Goal: Task Accomplishment & Management: Complete application form

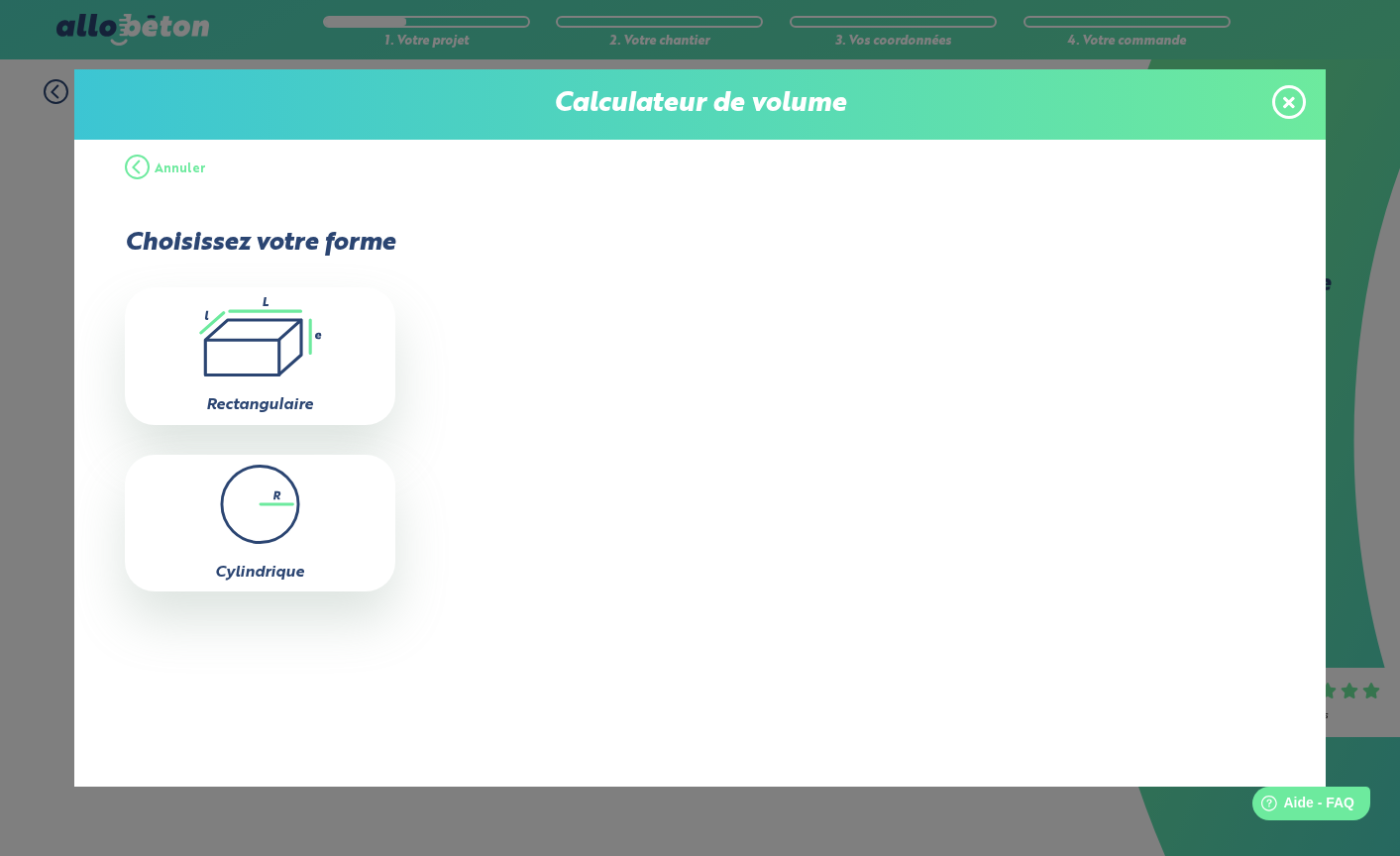
click at [1289, 95] on icon at bounding box center [1289, 102] width 12 height 17
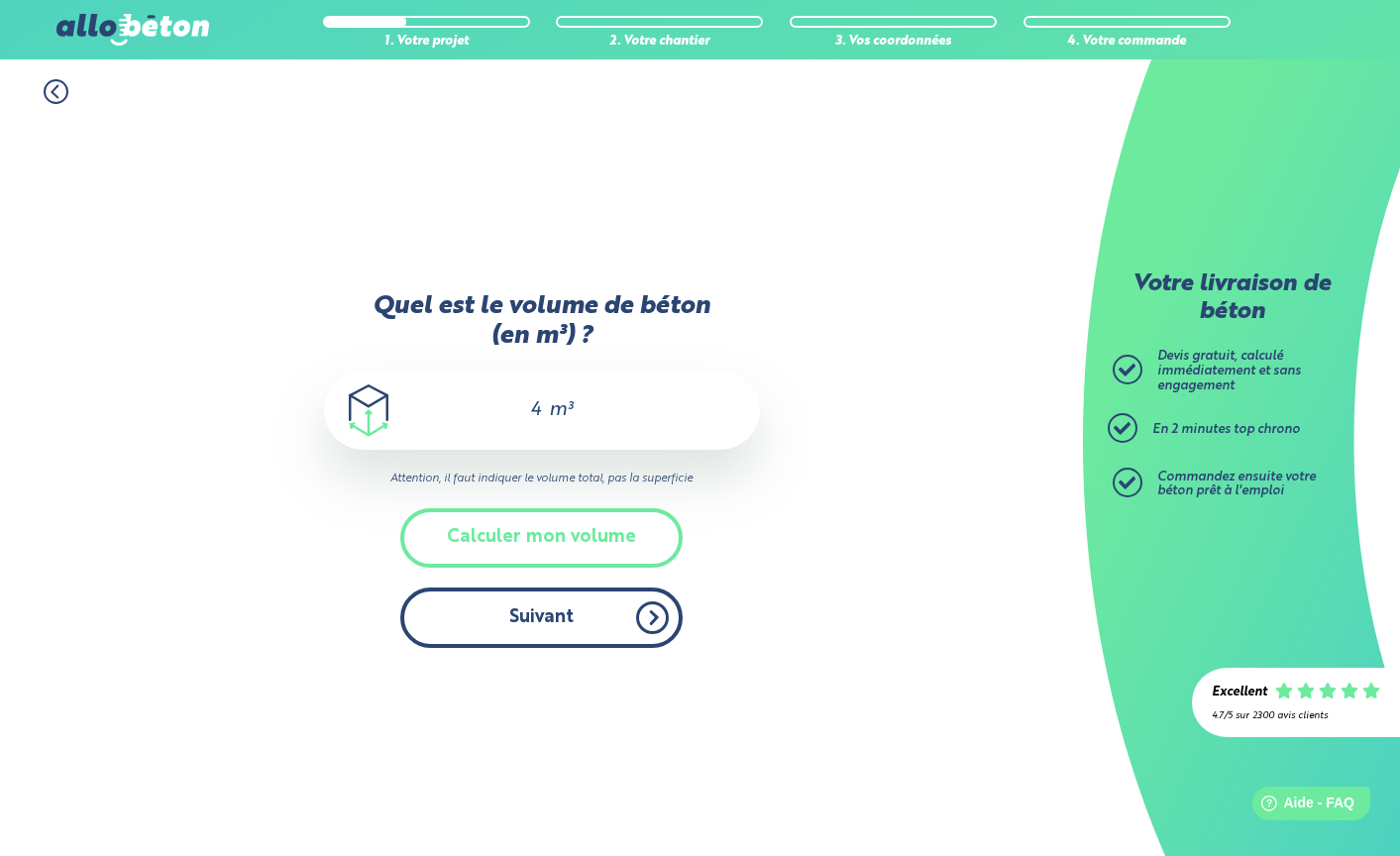
click at [537, 622] on button "Suivant" at bounding box center [541, 618] width 282 height 61
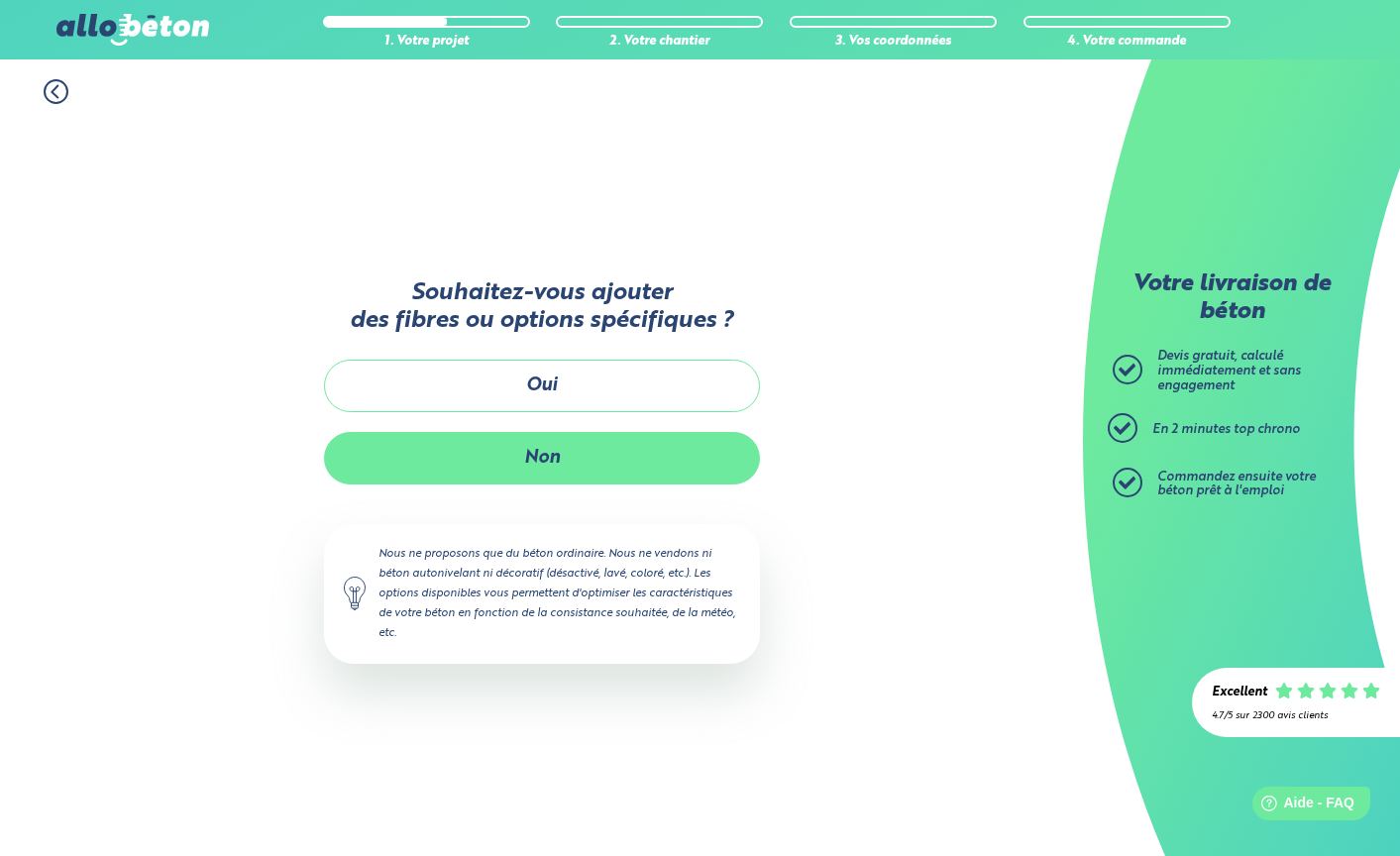
click at [570, 441] on button "Non" at bounding box center [542, 458] width 436 height 53
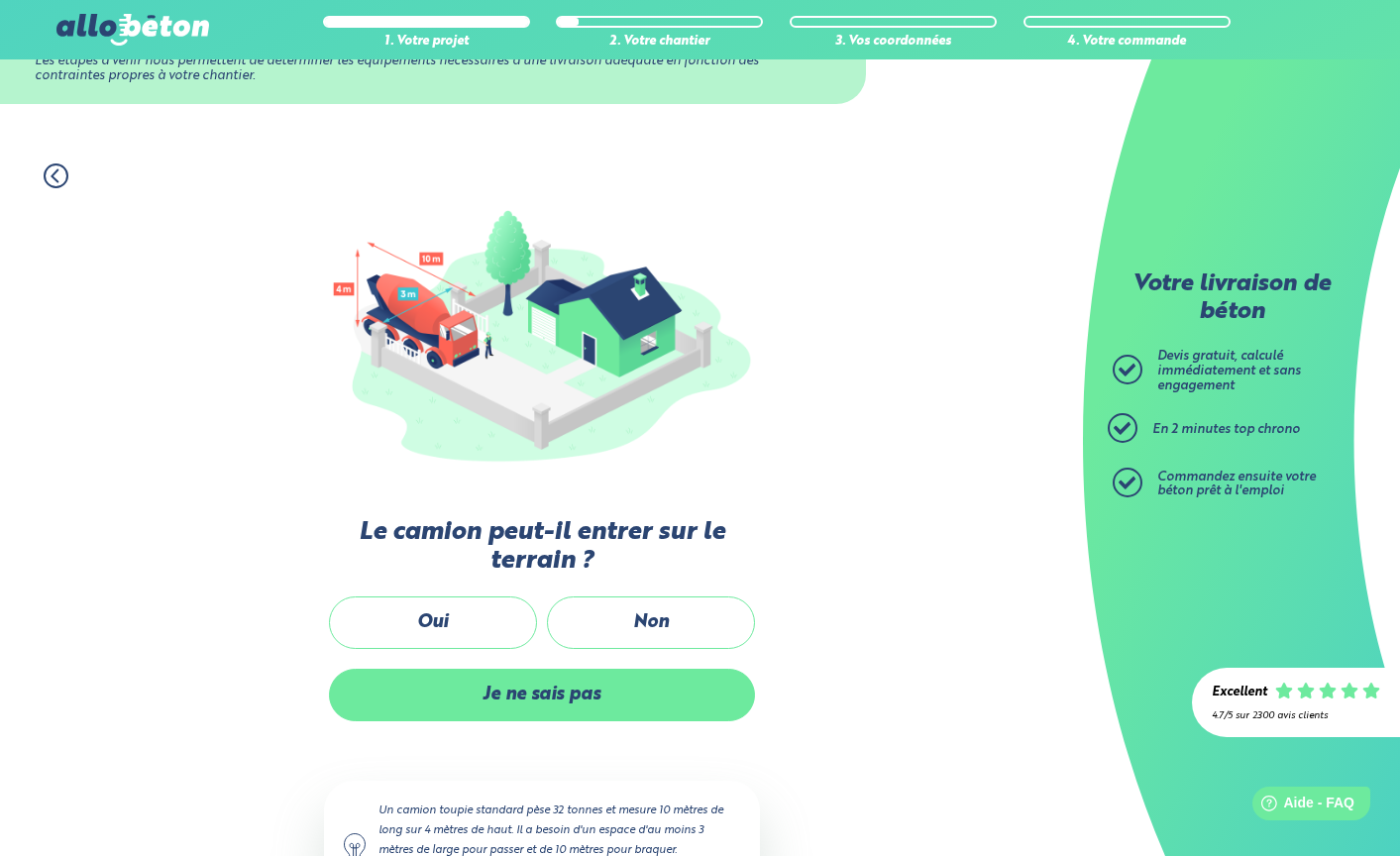
scroll to position [195, 0]
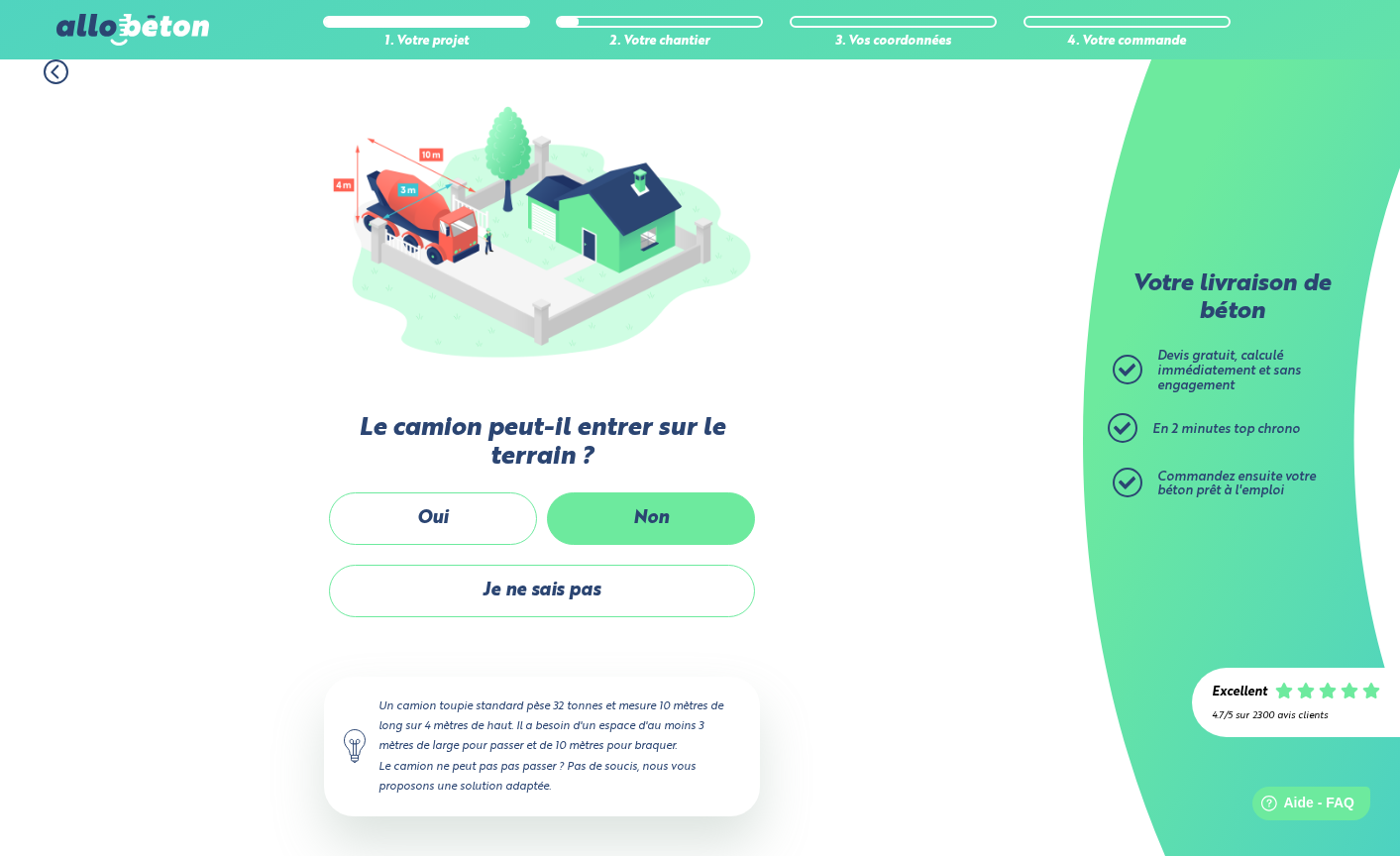
click at [633, 511] on label "Non" at bounding box center [651, 518] width 208 height 53
click at [0, 0] on input "Non" at bounding box center [0, 0] width 0 height 0
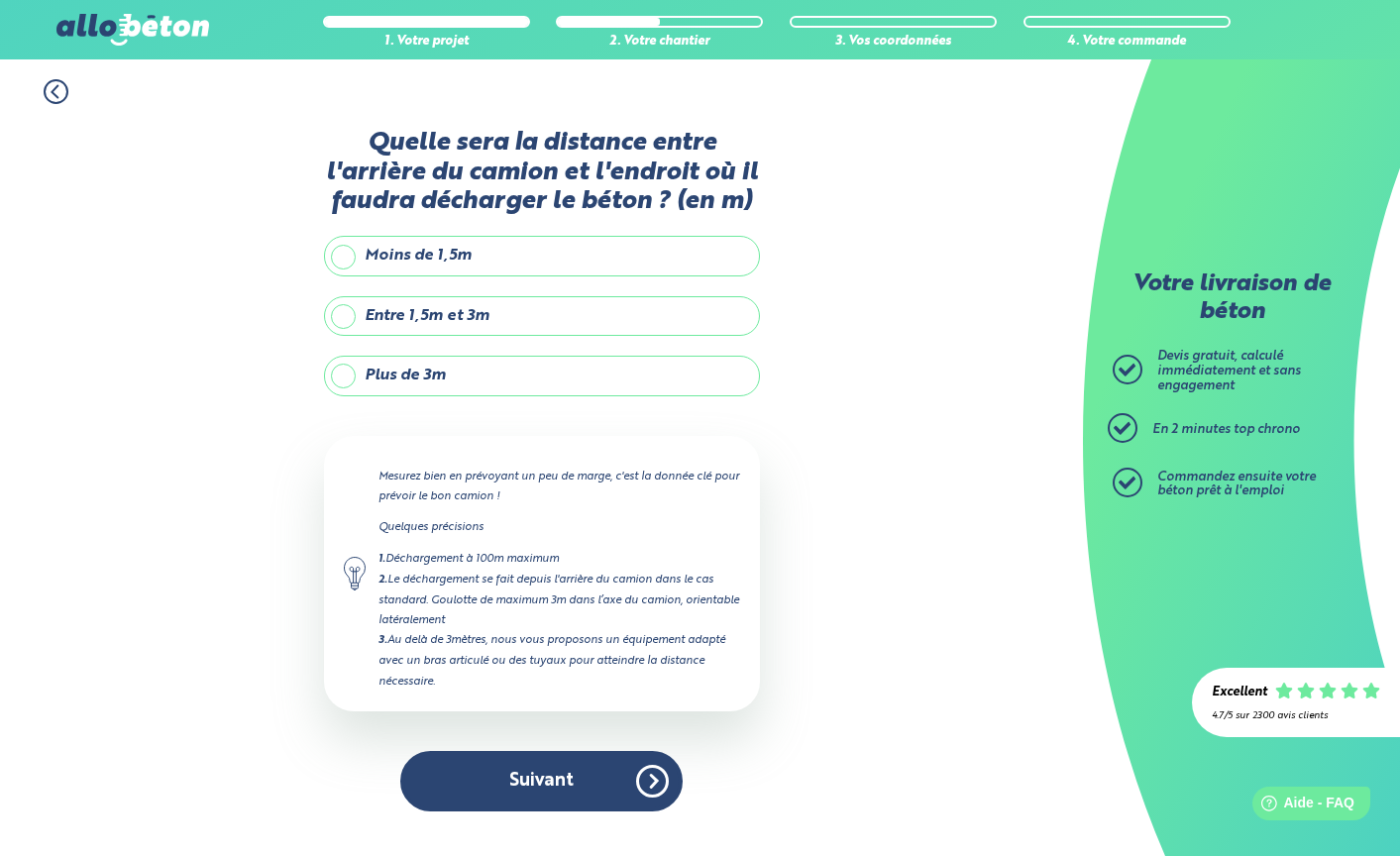
click at [441, 380] on label "Plus de 3m" at bounding box center [542, 376] width 436 height 40
click at [0, 0] on input "Plus de 3m" at bounding box center [0, 0] width 0 height 0
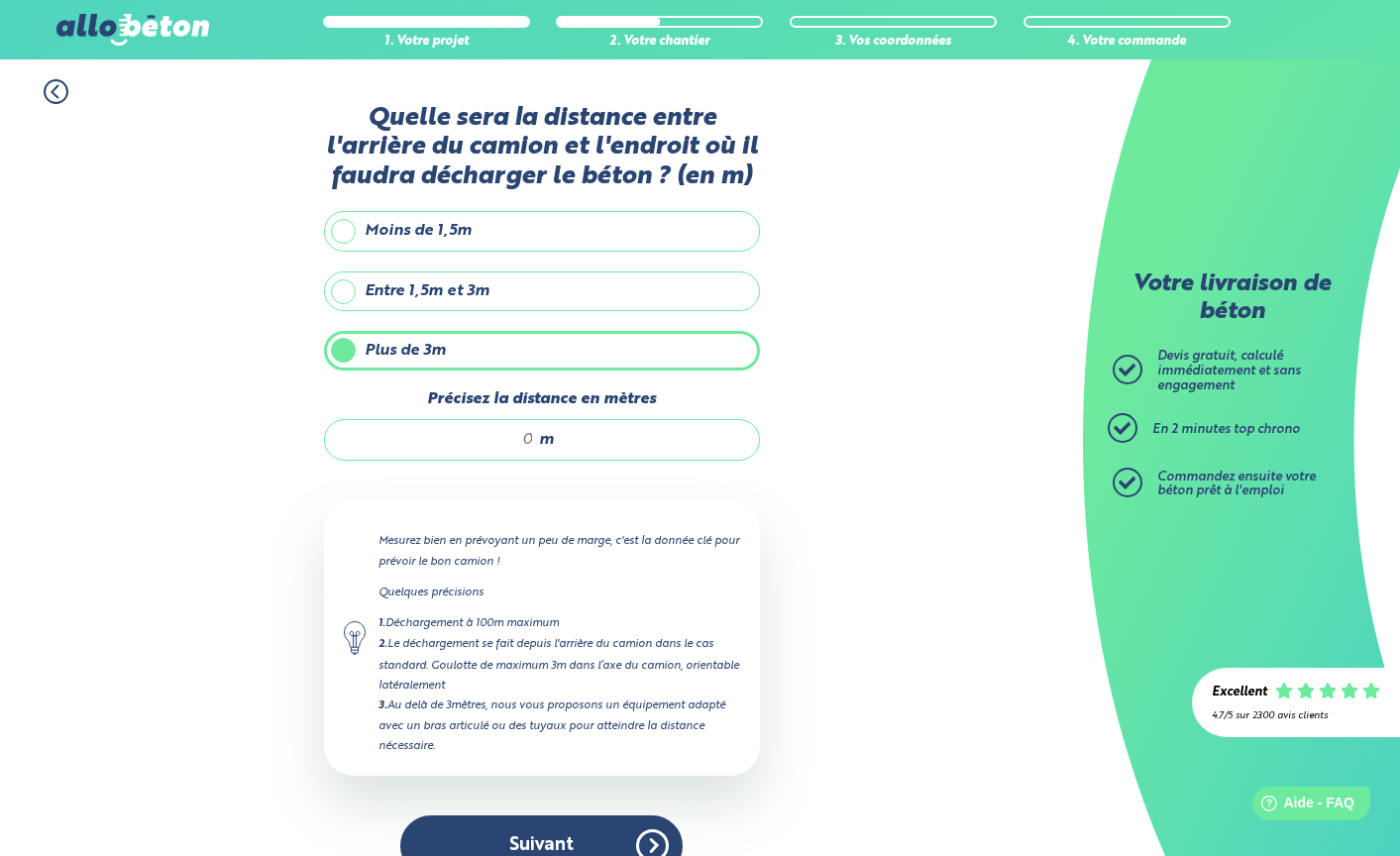
click at [513, 444] on input "Précisez la distance en mètres" at bounding box center [439, 440] width 189 height 20
click at [527, 445] on input "Précisez la distance en mètres" at bounding box center [439, 440] width 189 height 20
click at [528, 447] on input "Précisez la distance en mètres" at bounding box center [439, 440] width 189 height 20
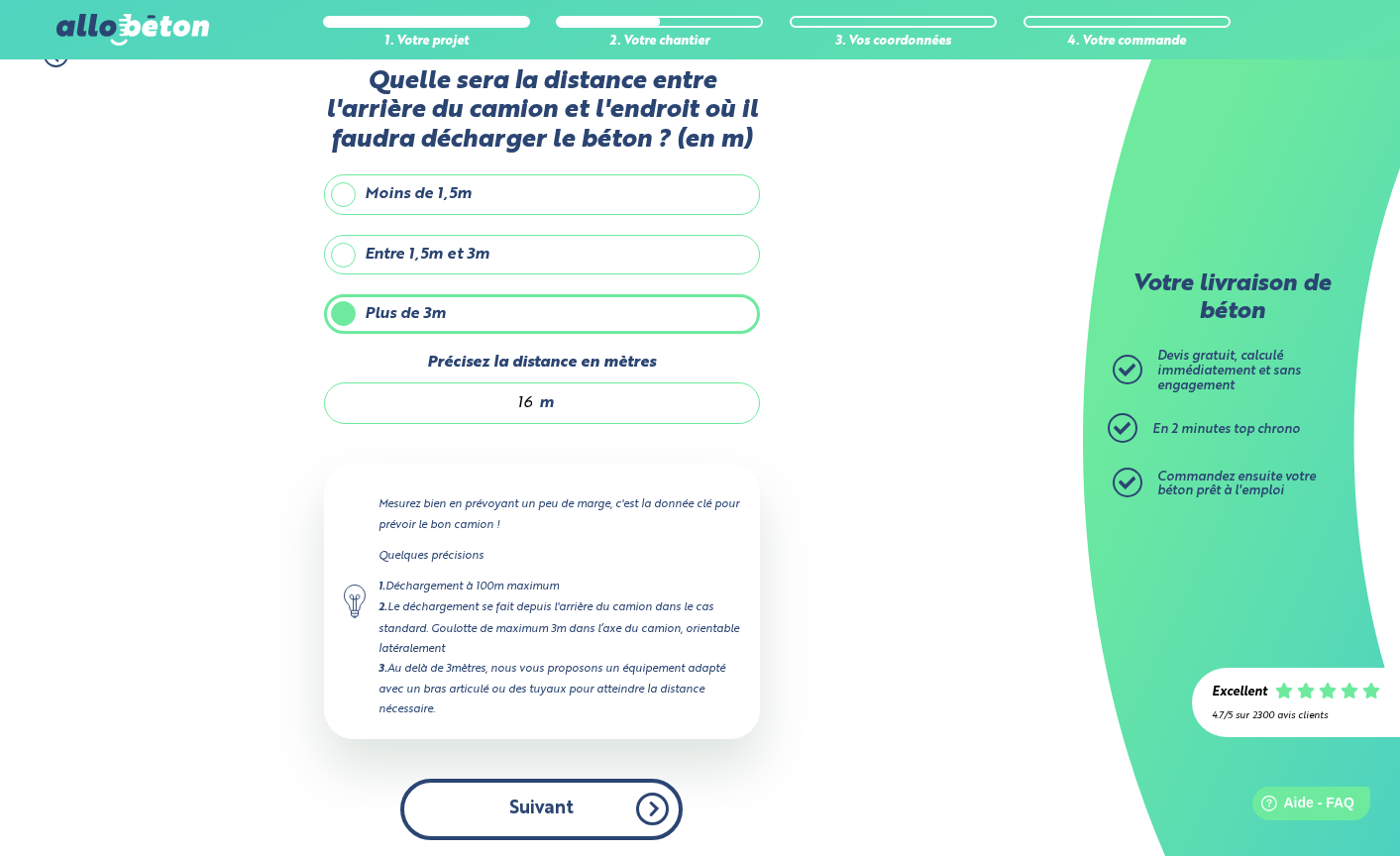
type input "16"
click at [625, 779] on button "Suivant" at bounding box center [541, 809] width 282 height 61
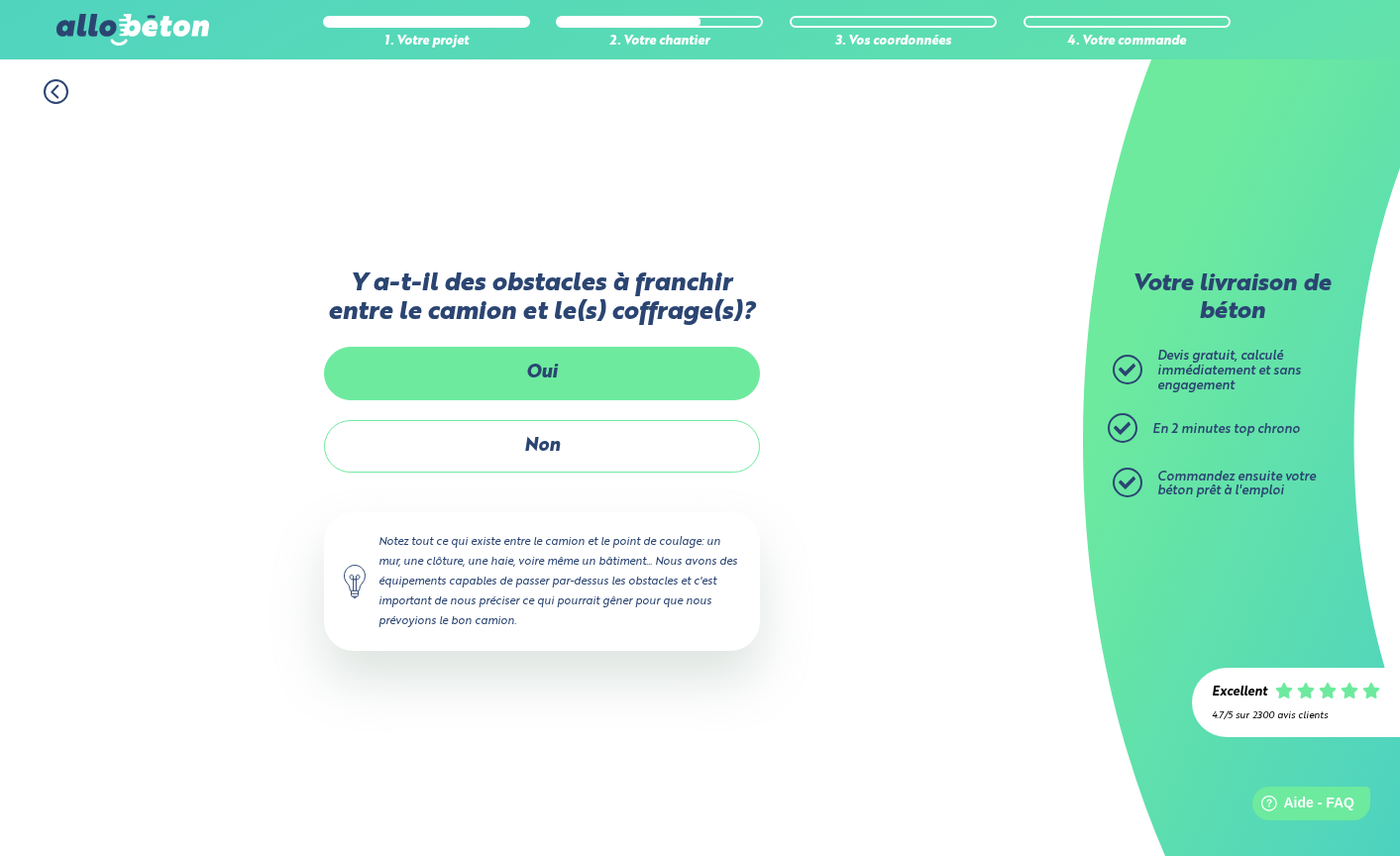
click at [579, 380] on label "Oui" at bounding box center [542, 373] width 436 height 53
click at [0, 0] on input "Oui" at bounding box center [0, 0] width 0 height 0
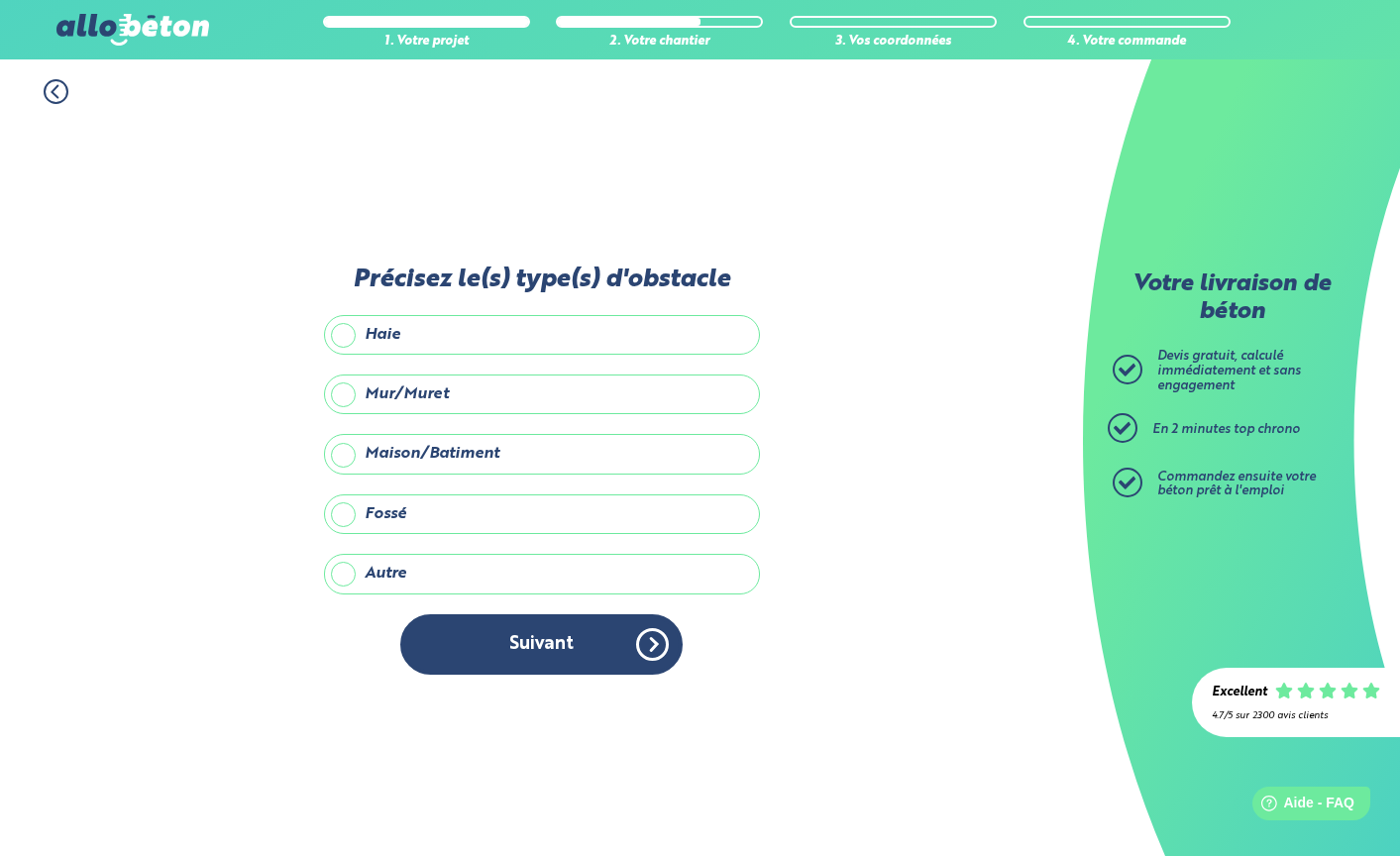
click at [423, 465] on label "Maison/Batiment" at bounding box center [542, 454] width 436 height 40
click at [0, 0] on input "Maison/Batiment" at bounding box center [0, 0] width 0 height 0
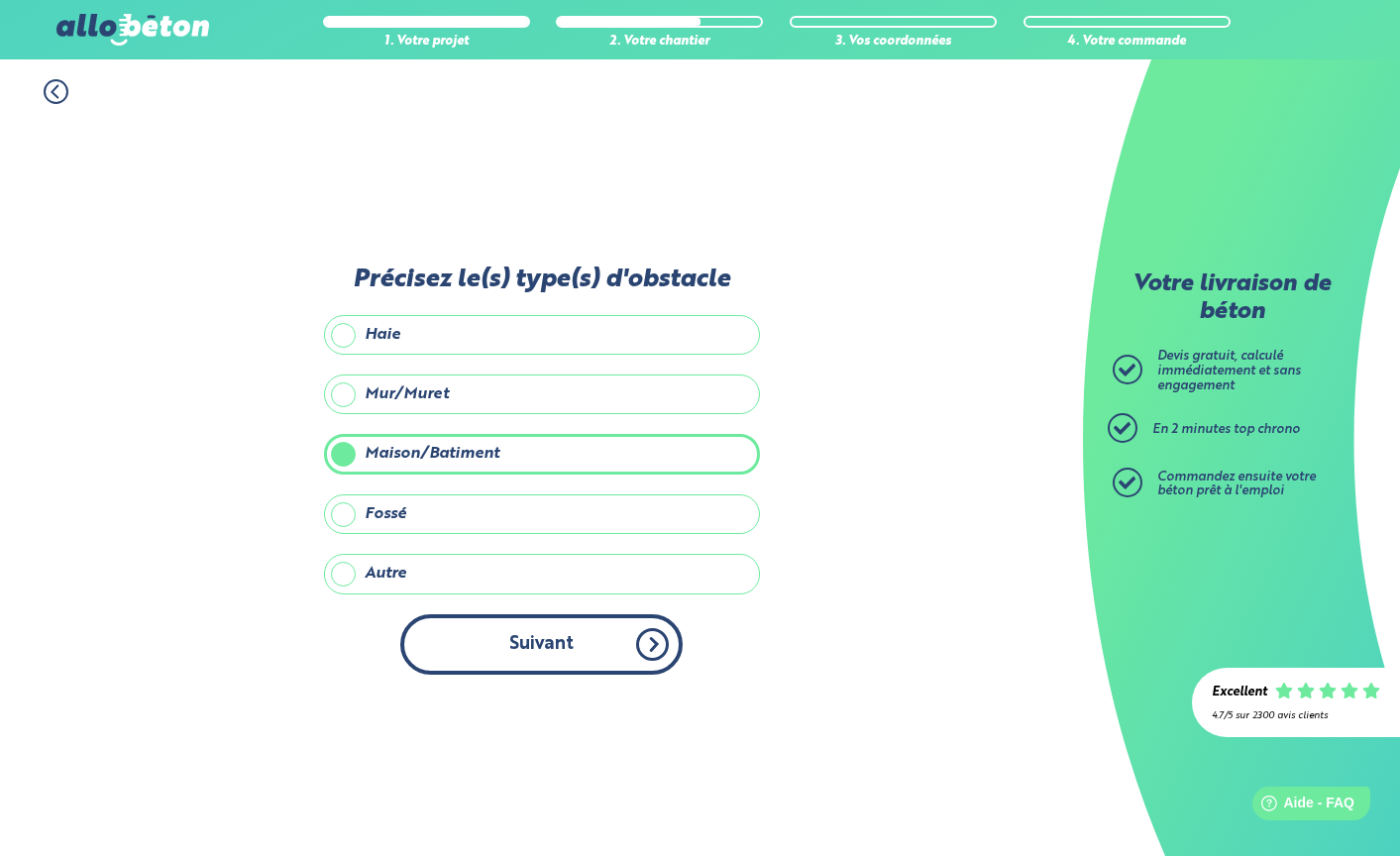
click at [518, 653] on button "Suivant" at bounding box center [541, 645] width 282 height 61
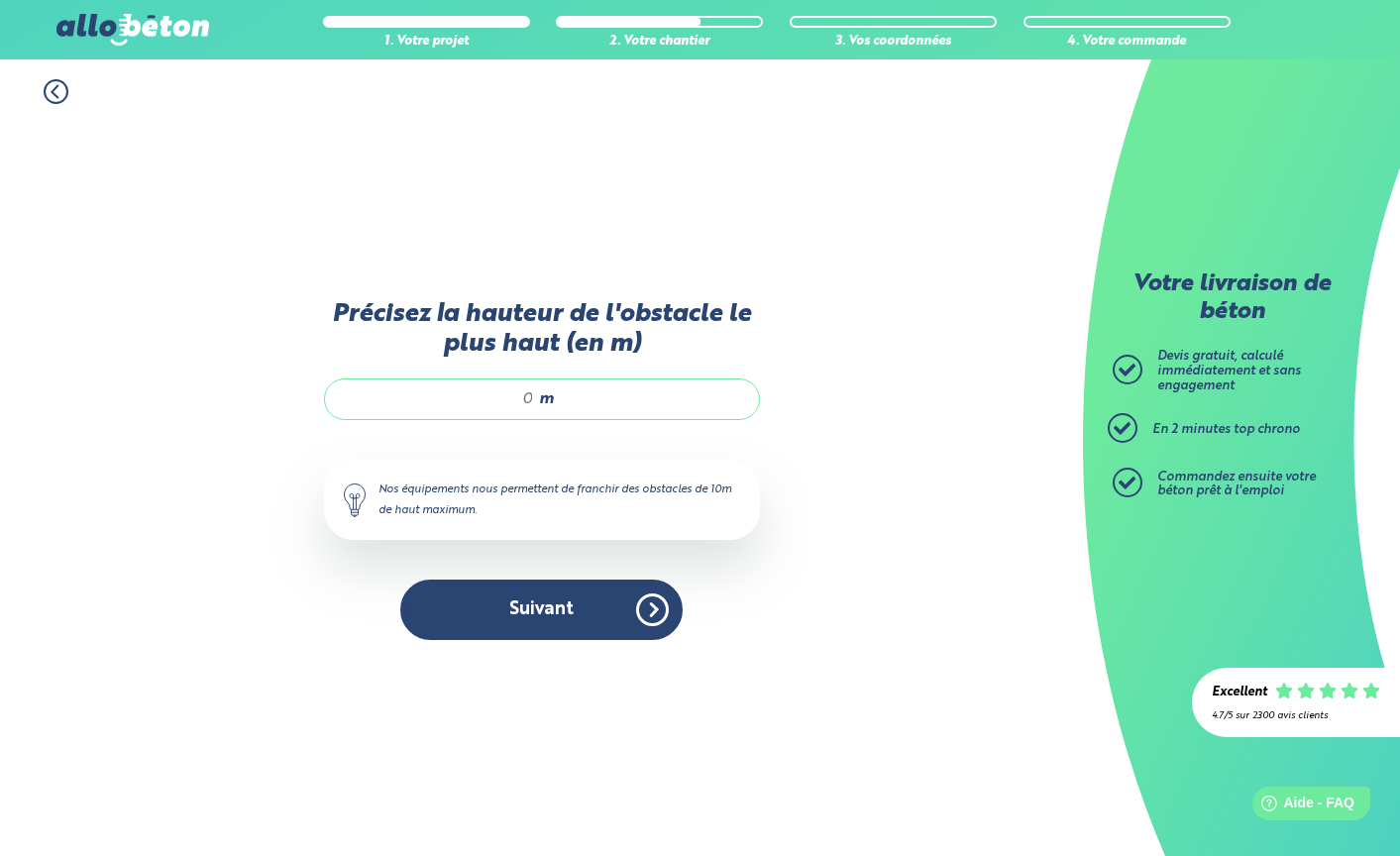
click at [525, 417] on div "m" at bounding box center [542, 400] width 436 height 42
click at [532, 405] on input "Précisez la hauteur de l'obstacle le plus haut (en m)" at bounding box center [439, 400] width 189 height 20
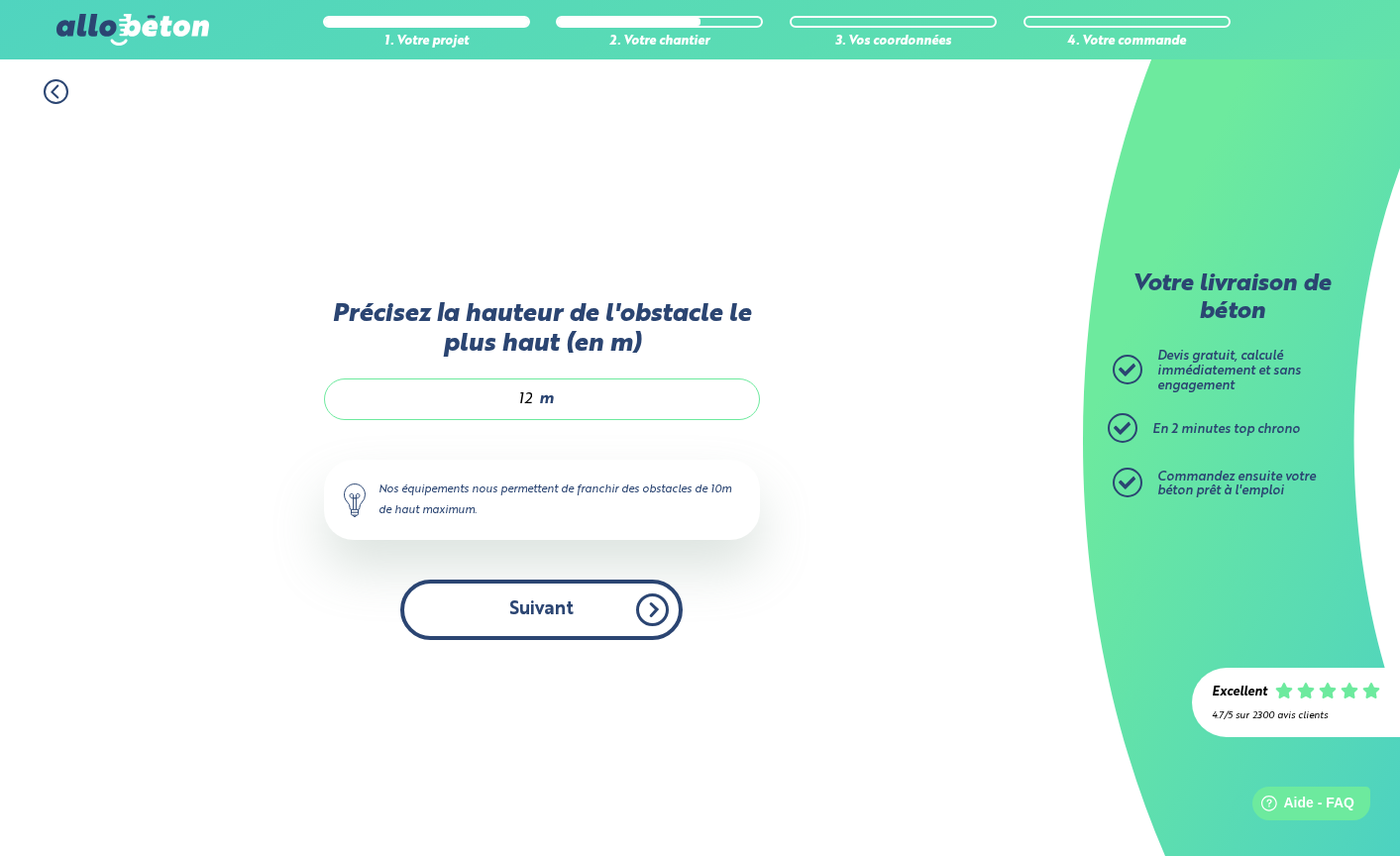
click at [542, 622] on button "Suivant" at bounding box center [541, 610] width 282 height 61
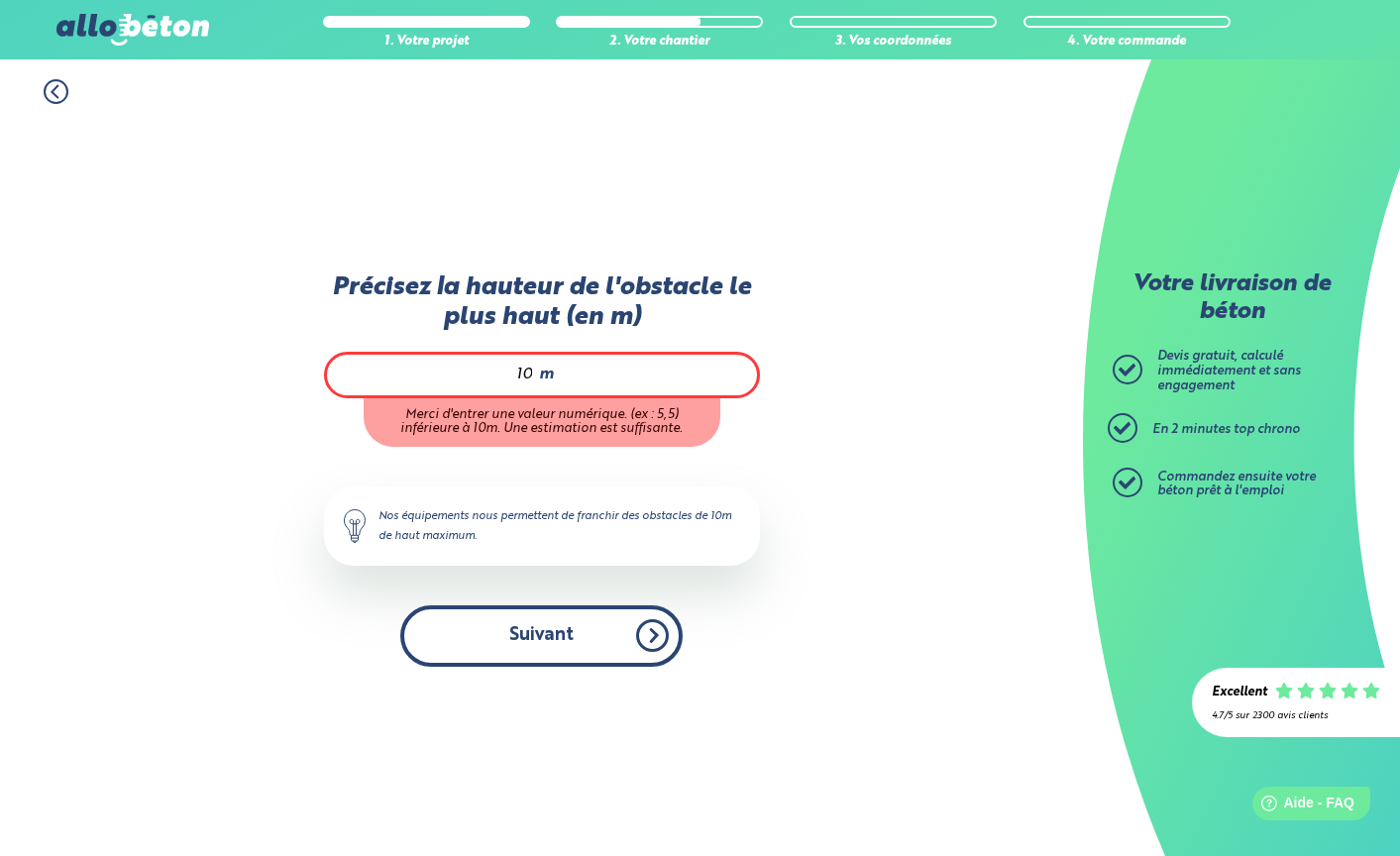
type input "10"
click at [576, 636] on button "Suivant" at bounding box center [541, 636] width 282 height 61
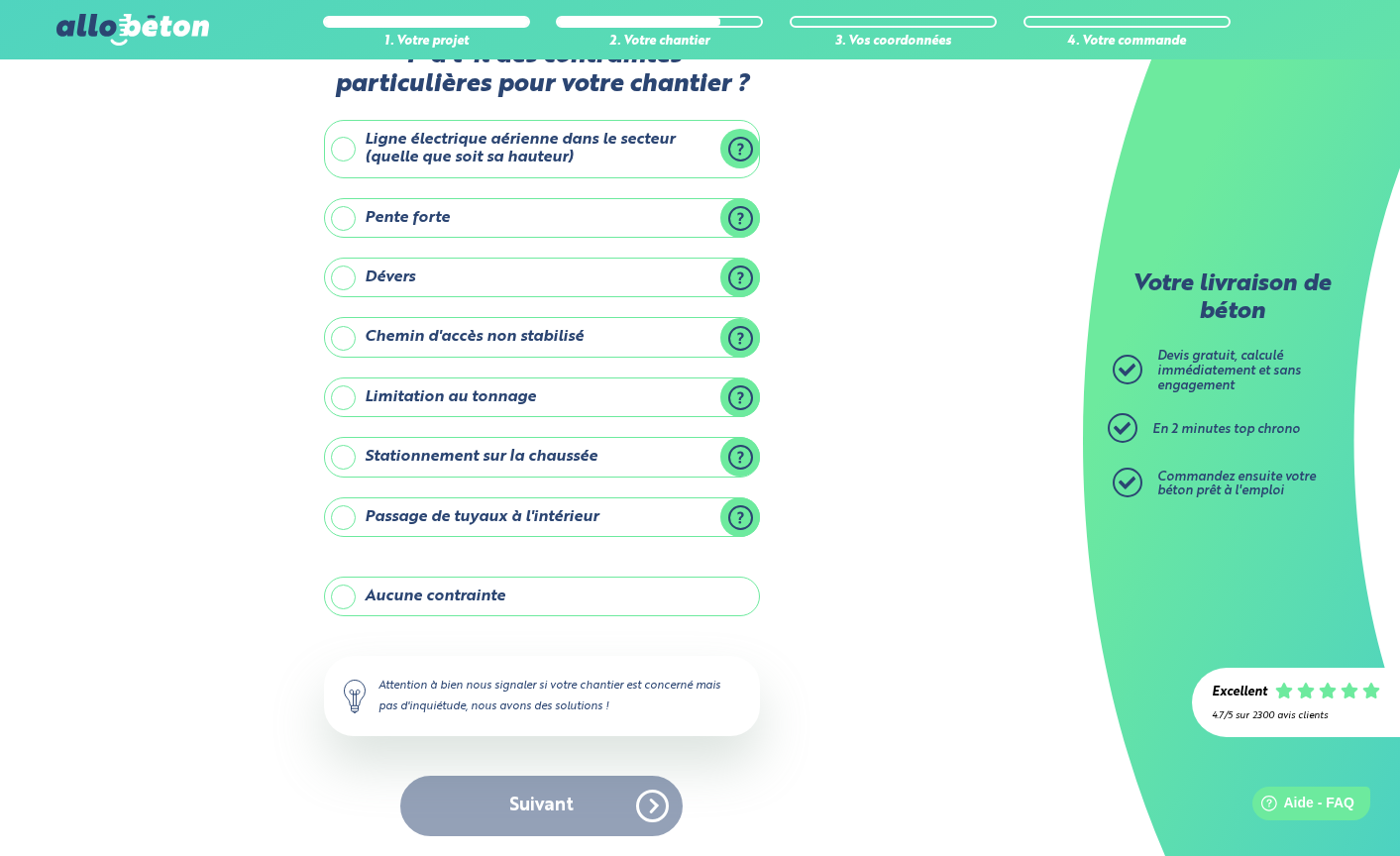
click at [471, 143] on label "Ligne électrique aérienne dans le secteur (quelle que soit sa hauteur)" at bounding box center [542, 148] width 436 height 59
click at [0, 0] on input "Ligne électrique aérienne dans le secteur (quelle que soit sa hauteur)" at bounding box center [0, 0] width 0 height 0
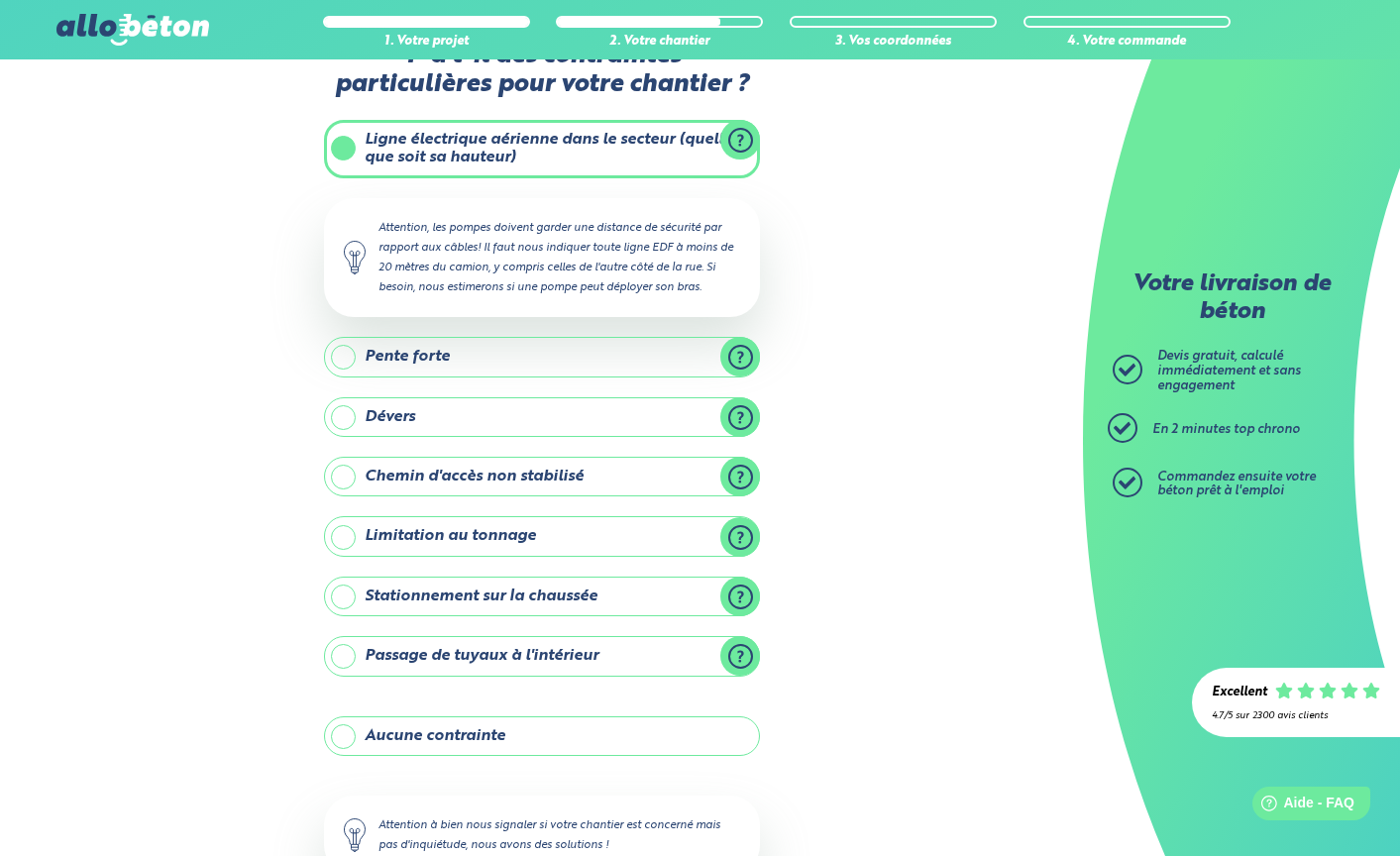
click at [474, 146] on label "Ligne électrique aérienne dans le secteur (quelle que soit sa hauteur)" at bounding box center [542, 148] width 436 height 59
click at [0, 0] on input "Ligne électrique aérienne dans le secteur (quelle que soit sa hauteur)" at bounding box center [0, 0] width 0 height 0
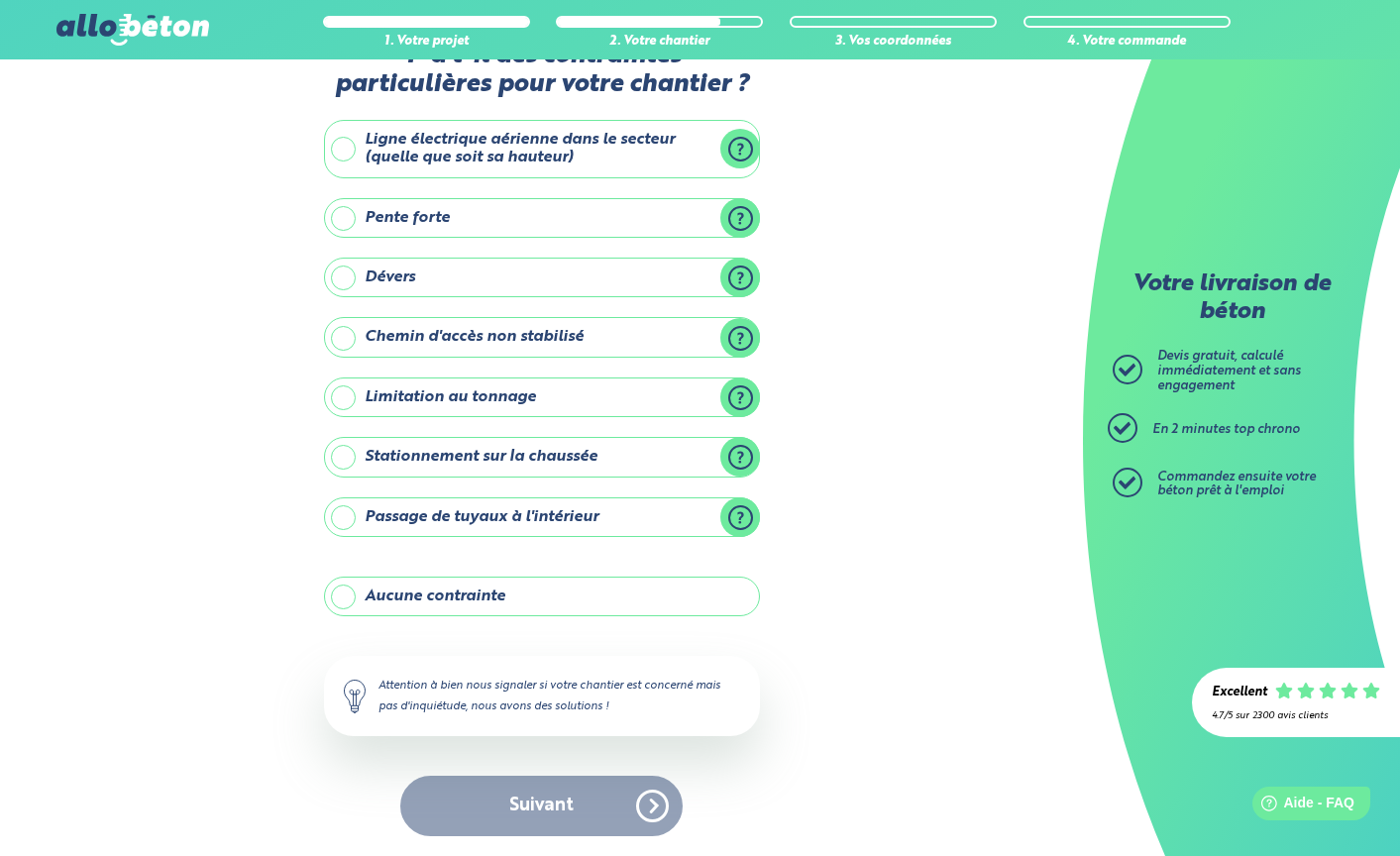
click at [493, 578] on label "Aucune contrainte" at bounding box center [542, 597] width 436 height 40
click at [0, 0] on input "Aucune contrainte" at bounding box center [0, 0] width 0 height 0
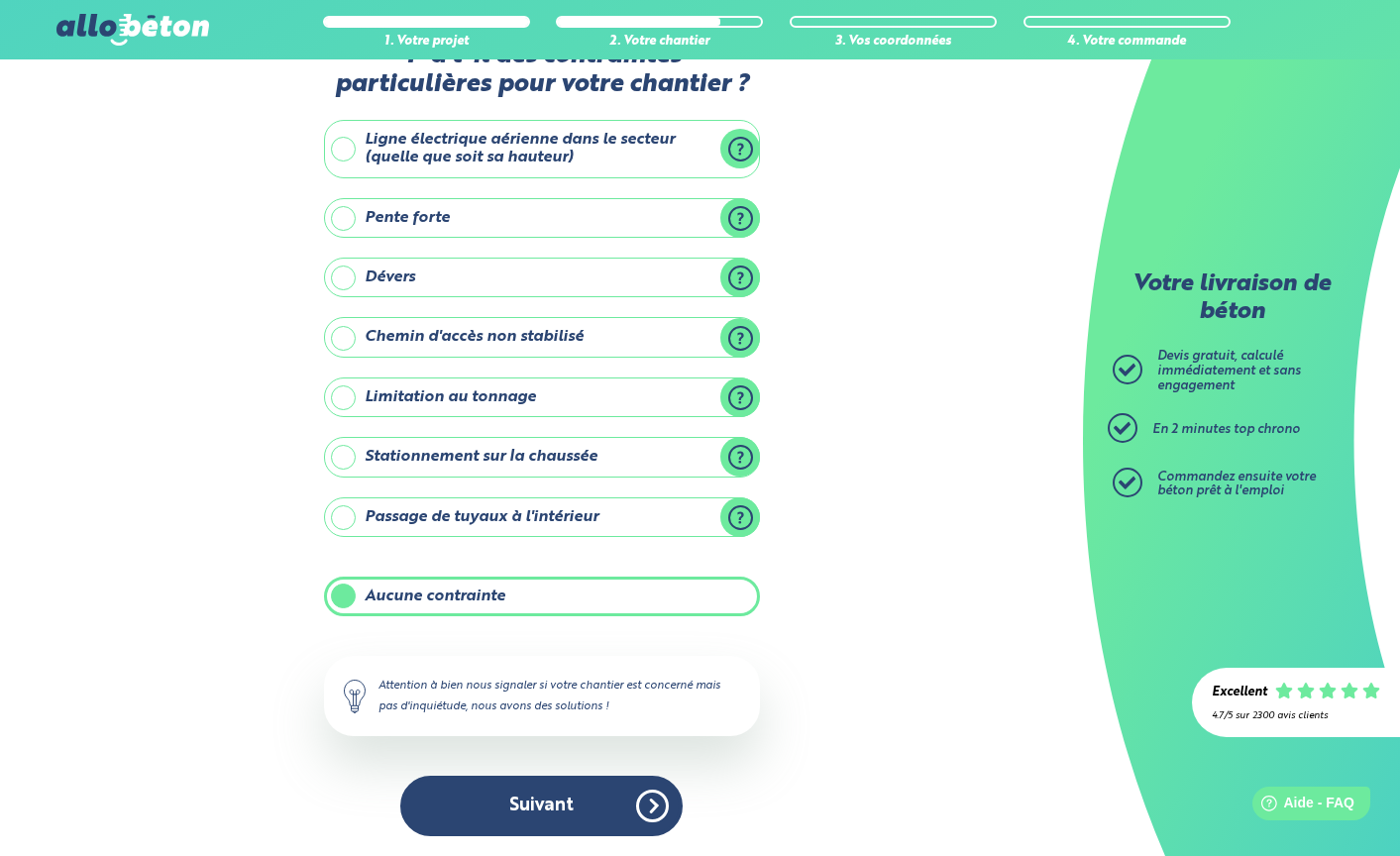
click at [534, 458] on label "Stationnement sur la chaussée" at bounding box center [542, 457] width 436 height 40
click at [0, 0] on input "Stationnement sur la chaussée" at bounding box center [0, 0] width 0 height 0
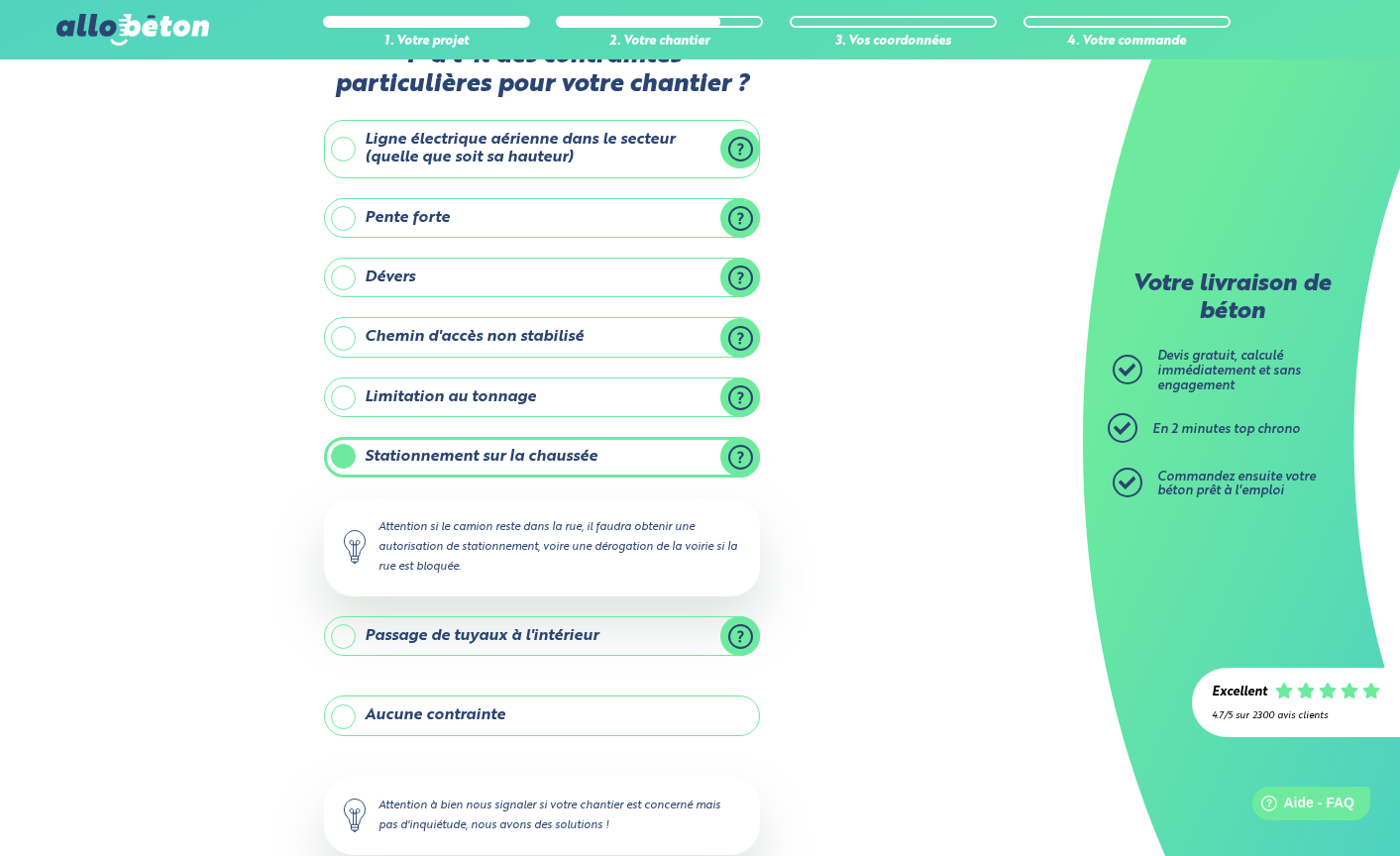
click at [534, 458] on label "Stationnement sur la chaussée" at bounding box center [542, 457] width 436 height 40
click at [0, 0] on input "Stationnement sur la chaussée" at bounding box center [0, 0] width 0 height 0
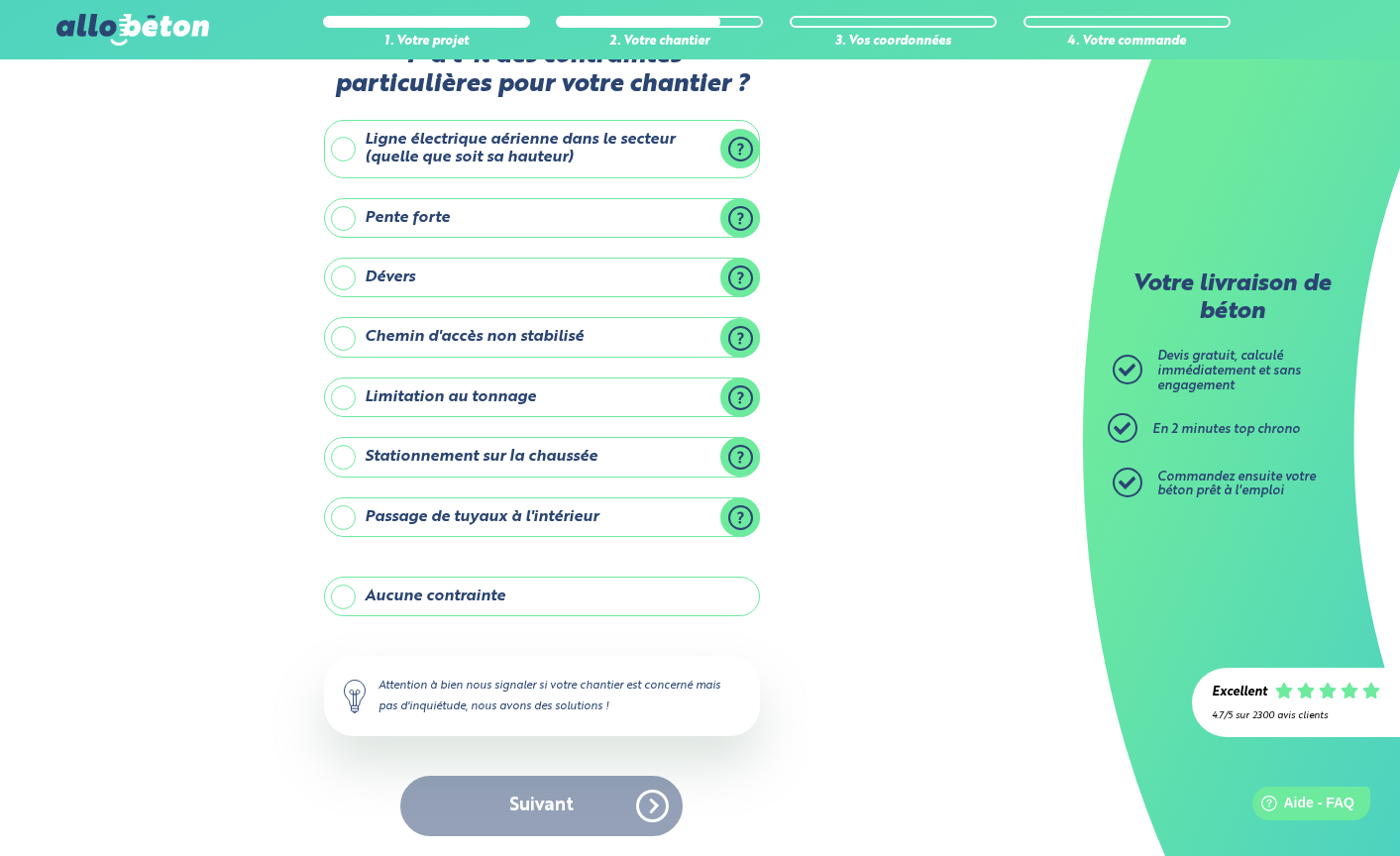
click at [420, 588] on label "Aucune contrainte" at bounding box center [542, 597] width 436 height 40
click at [0, 0] on input "Aucune contrainte" at bounding box center [0, 0] width 0 height 0
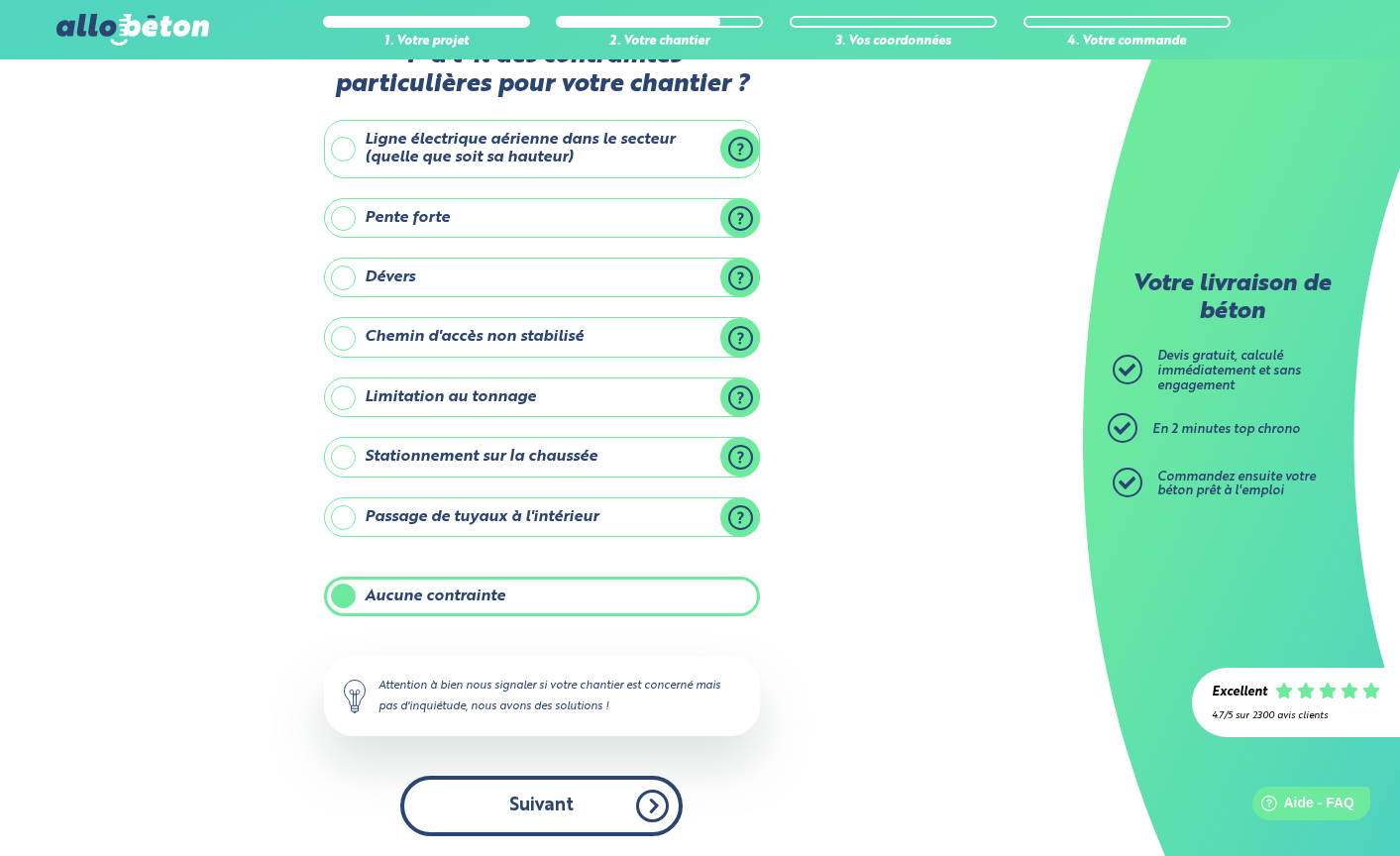
click at [552, 810] on button "Suivant" at bounding box center [541, 806] width 282 height 61
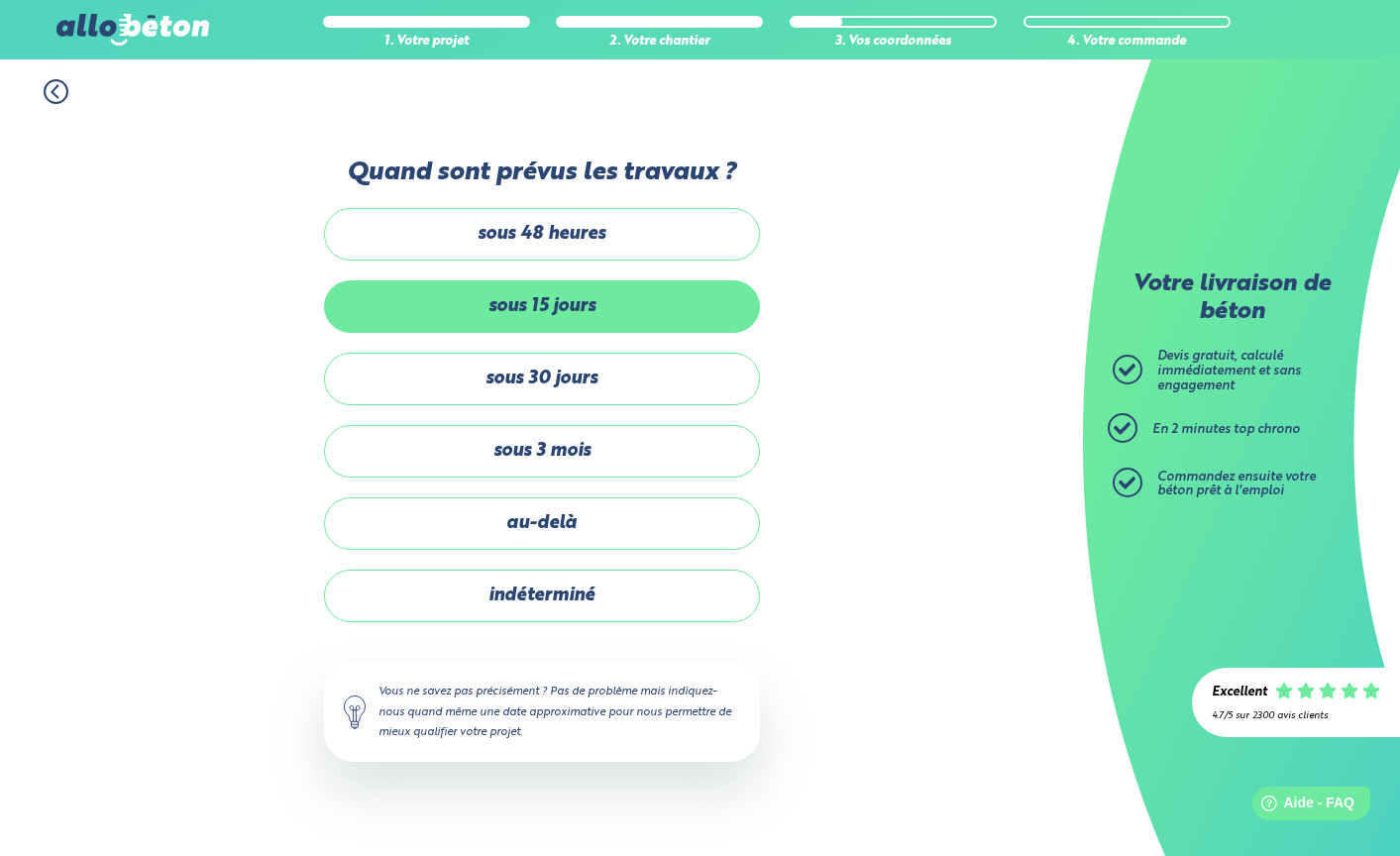
click at [545, 323] on label "sous 15 jours" at bounding box center [542, 306] width 436 height 53
click at [0, 0] on input "sous 15 jours" at bounding box center [0, 0] width 0 height 0
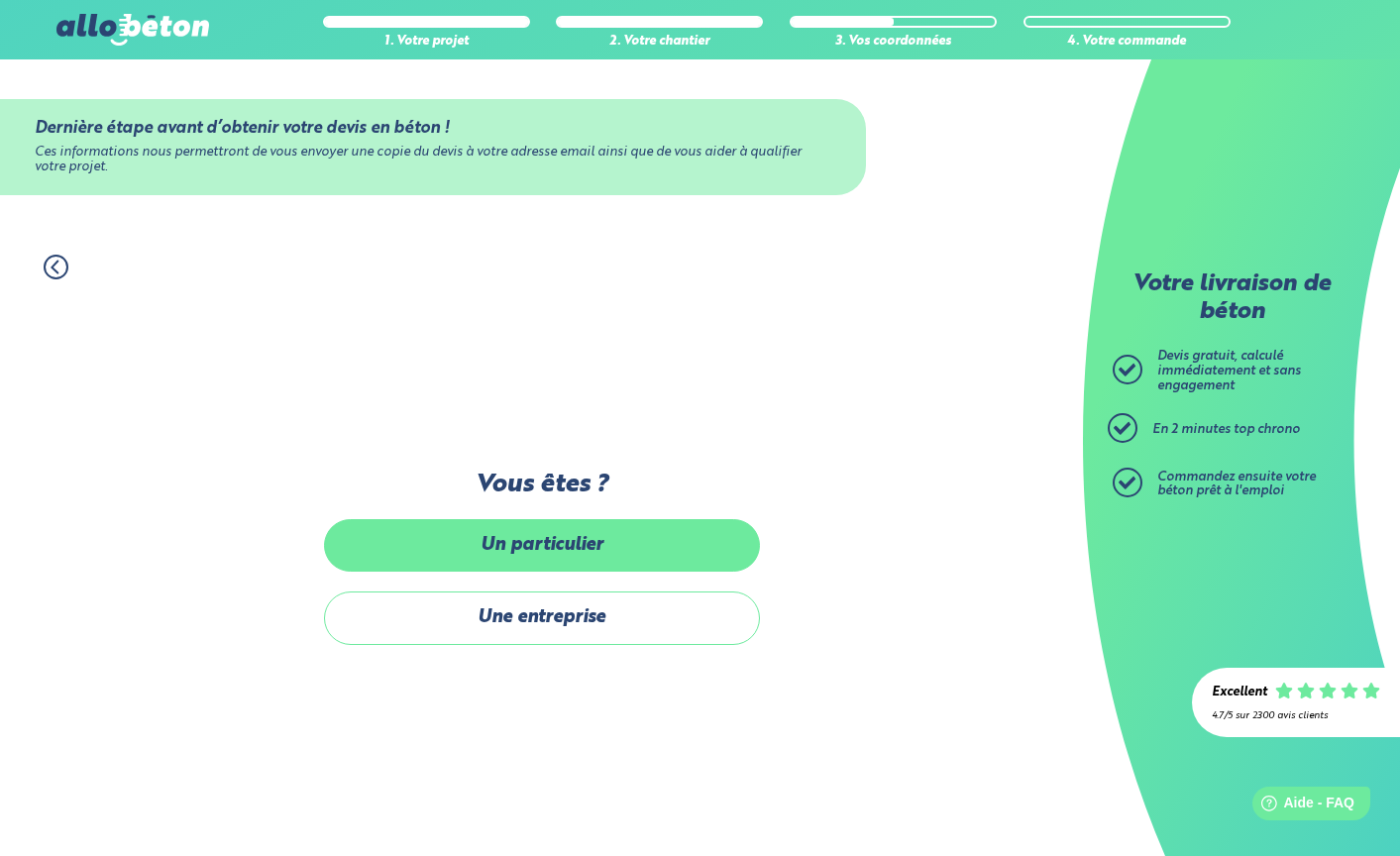
click at [555, 540] on label "Un particulier" at bounding box center [542, 545] width 436 height 53
click at [0, 0] on input "Un particulier" at bounding box center [0, 0] width 0 height 0
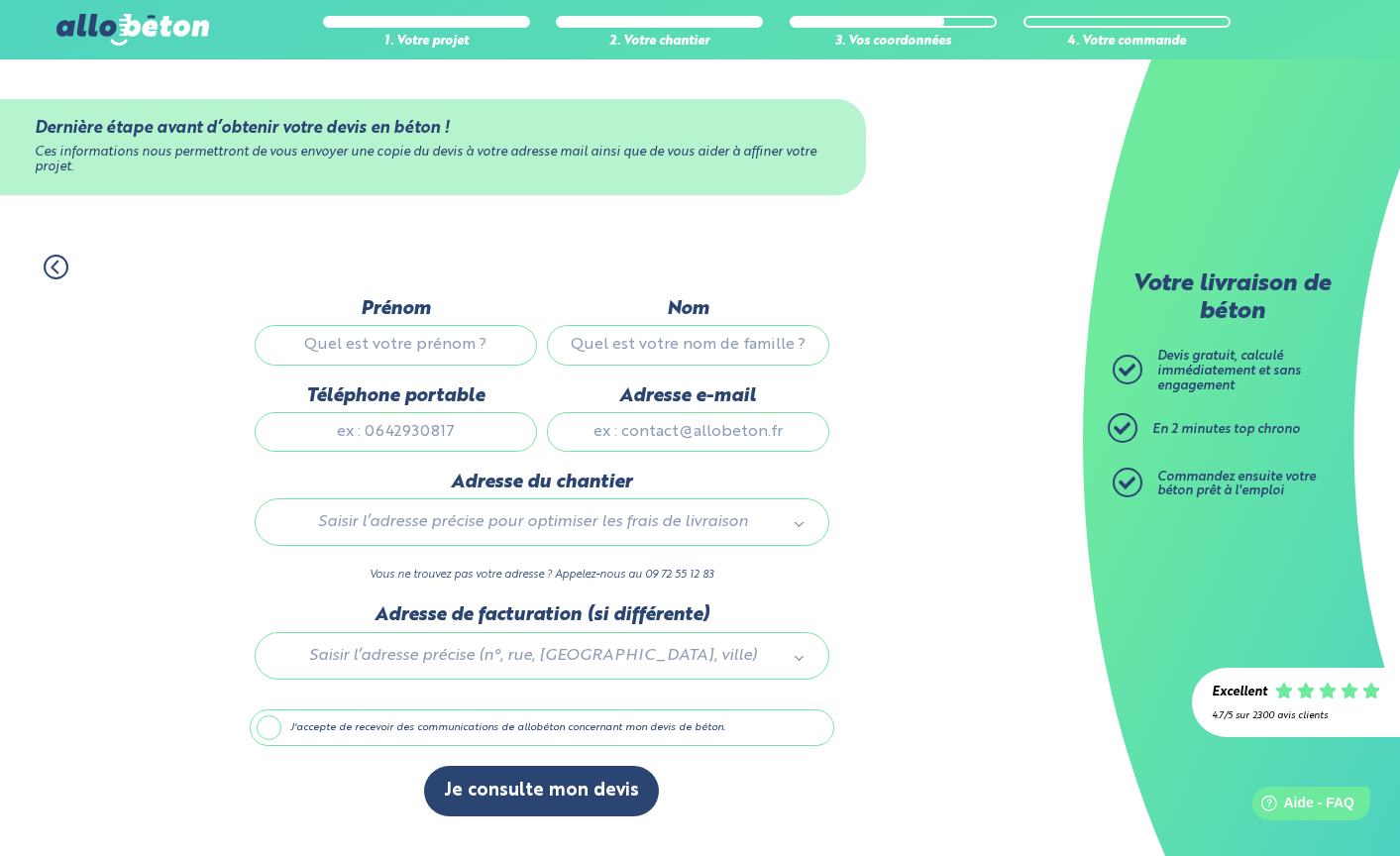
click at [465, 351] on input "Prénom" at bounding box center [396, 345] width 282 height 40
